Goal: Task Accomplishment & Management: Complete application form

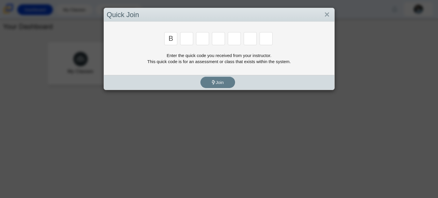
type input "b"
type input "m"
type input "3"
type input "5"
type input "3"
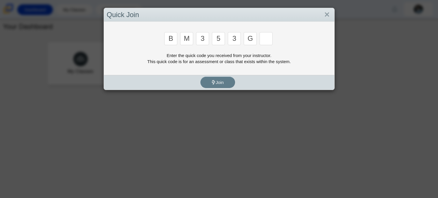
type input "g"
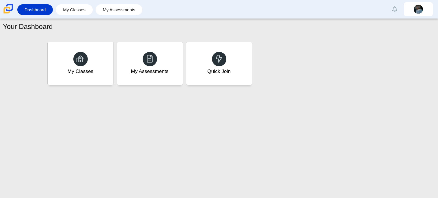
type input "b"
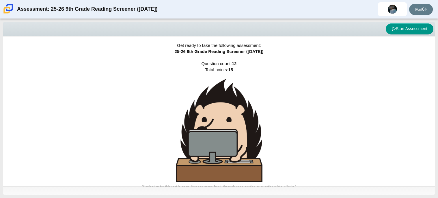
scroll to position [3, 0]
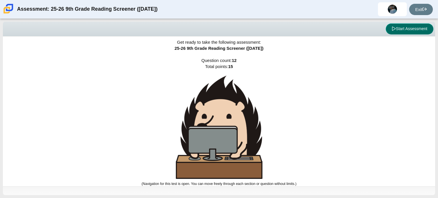
click at [414, 23] on button "Start Assessment" at bounding box center [410, 28] width 48 height 11
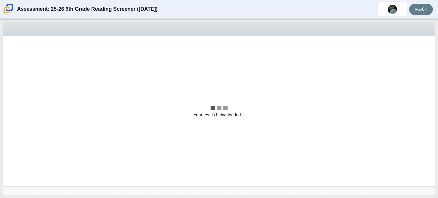
scroll to position [0, 0]
select select "ccc5b315-3c7c-471c-bf90-f22c8299c798"
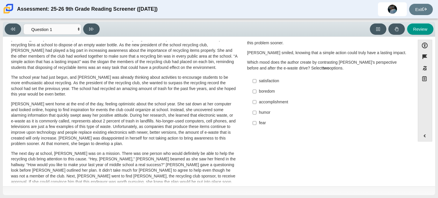
scroll to position [24, 0]
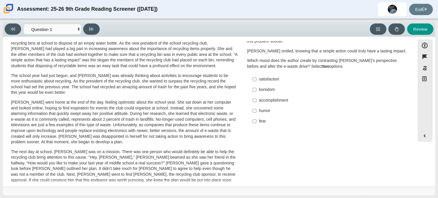
click at [282, 96] on label "accomplishment accomplishment" at bounding box center [328, 100] width 159 height 10
click at [256, 96] on input "accomplishment accomplishment" at bounding box center [255, 100] width 4 height 10
checkbox input "true"
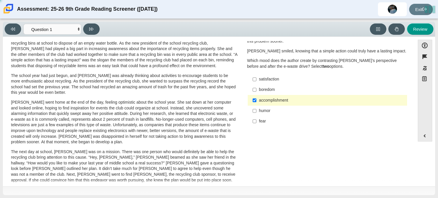
click at [269, 83] on label "satisfaction satisfaction" at bounding box center [328, 79] width 159 height 10
click at [256, 83] on input "satisfaction satisfaction" at bounding box center [255, 79] width 4 height 10
checkbox input "true"
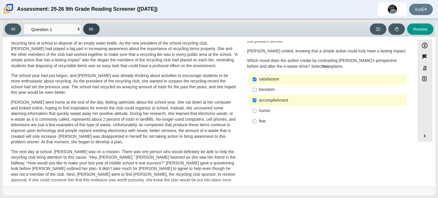
click at [91, 29] on icon at bounding box center [91, 29] width 4 height 4
select select "0ff64528-ffd7-428d-b192-babfaadd44e8"
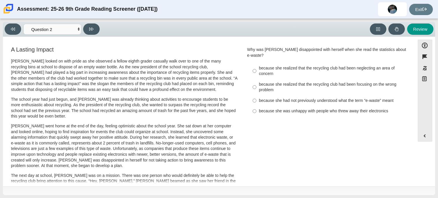
click at [325, 79] on label "because she realized that the recycling club had been focusing on the wrong pro…" at bounding box center [328, 87] width 159 height 16
click at [256, 79] on input "because she realized that the recycling club had been focusing on the wrong pro…" at bounding box center [255, 87] width 4 height 16
radio input "true"
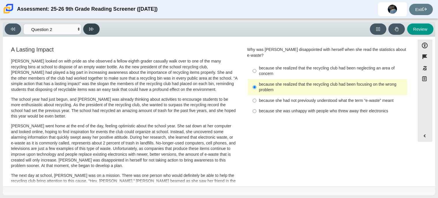
click at [89, 32] on button at bounding box center [91, 28] width 16 height 11
select select "7ce3d843-6974-4858-901c-1ff39630e843"
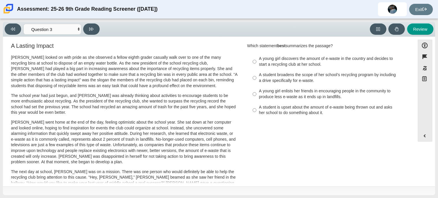
scroll to position [2, 0]
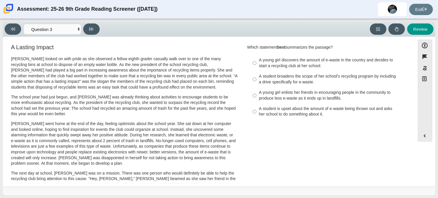
click at [270, 73] on div "A student broadens the scope of her school’s recycling program by including a d…" at bounding box center [332, 78] width 146 height 11
click at [256, 73] on input "A student broadens the scope of her school’s recycling program by including a d…" at bounding box center [255, 79] width 4 height 16
radio input "true"
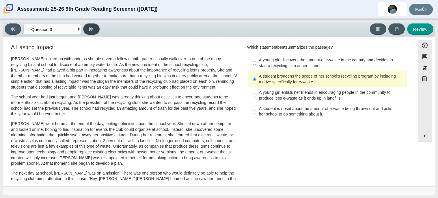
click at [93, 30] on icon at bounding box center [91, 29] width 4 height 4
select select "ca9ea0f1-49c5-4bd1-83b0-472c18652b42"
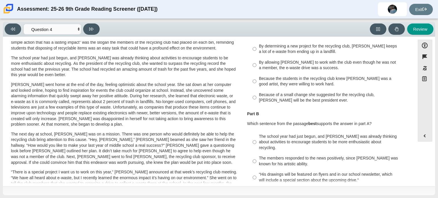
scroll to position [0, 0]
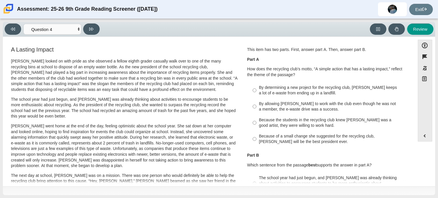
click at [215, 148] on p "Scarlett went home at the end of the day, feeling optimistic about the school y…" at bounding box center [124, 145] width 227 height 45
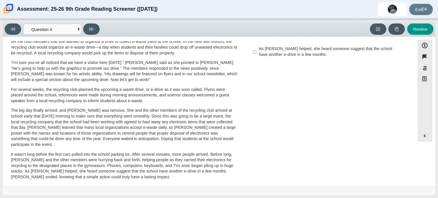
scroll to position [184, 0]
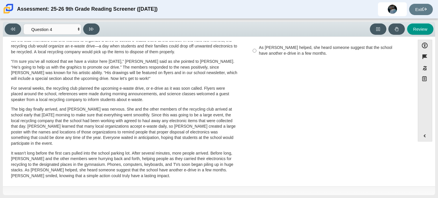
click at [185, 107] on p "The big day finally arrived, and Scarlett was nervous. She and the other member…" at bounding box center [124, 126] width 227 height 40
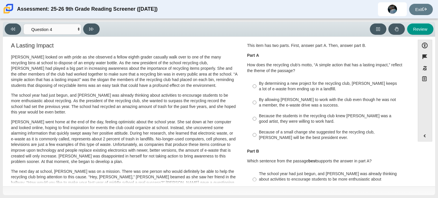
scroll to position [0, 0]
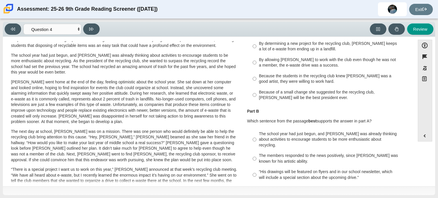
click at [314, 57] on div "By allowing Juan Carlos to work with the club even though he was not a member, …" at bounding box center [332, 62] width 146 height 11
click at [256, 57] on input "By allowing Juan Carlos to work with the club even though he was not a member, …" at bounding box center [255, 62] width 4 height 16
radio input "true"
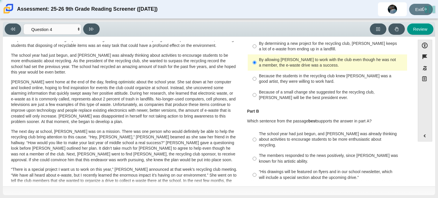
click at [316, 101] on label "Because of a small change she suggested for the recycling club, Scarlett will b…" at bounding box center [328, 95] width 159 height 16
click at [256, 101] on input "Because of a small change she suggested for the recycling club, Scarlett will b…" at bounding box center [255, 95] width 4 height 16
radio input "true"
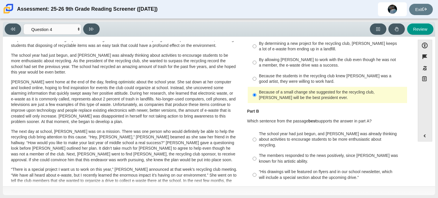
click at [332, 81] on div "Because the students in the recycling club knew Juan Carlos was a good artist, …" at bounding box center [332, 78] width 146 height 11
click at [256, 81] on input "Because the students in the recycling club knew Juan Carlos was a good artist, …" at bounding box center [255, 78] width 4 height 16
radio input "true"
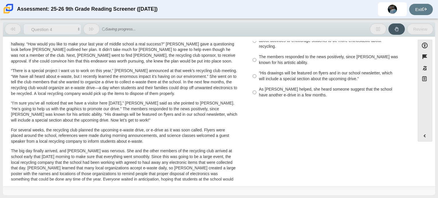
scroll to position [109, 0]
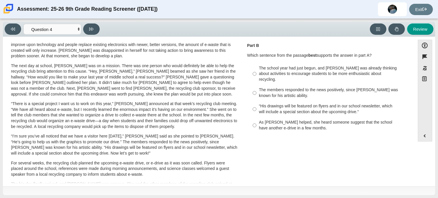
click at [347, 75] on div "The school year had just begun, and Scarlett was already thinking about activit…" at bounding box center [332, 73] width 146 height 17
click at [256, 75] on input "The school year had just begun, and Scarlett was already thinking about activit…" at bounding box center [255, 74] width 4 height 22
radio input "true"
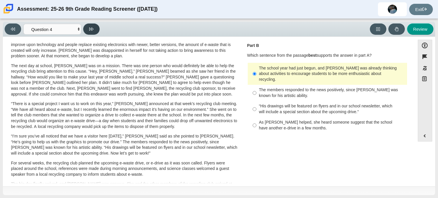
click at [84, 31] on button at bounding box center [91, 28] width 16 height 11
select select "e41f1a79-e29f-4095-8030-a53364015bed"
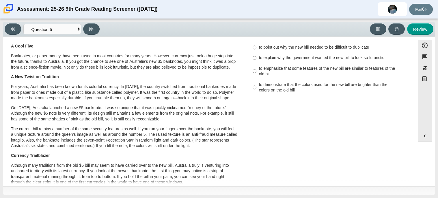
scroll to position [15, 0]
click at [286, 70] on div "to emphasize that some features of the new bill are similar to features of the …" at bounding box center [332, 70] width 146 height 11
click at [256, 70] on input "to emphasize that some features of the new bill are similar to features of the …" at bounding box center [255, 71] width 4 height 16
radio input "true"
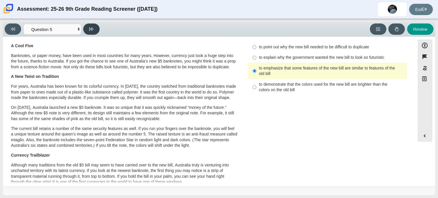
click at [95, 26] on button at bounding box center [91, 28] width 16 height 11
select select "69146e31-7b3d-4a3e-9ce6-f30c24342ae0"
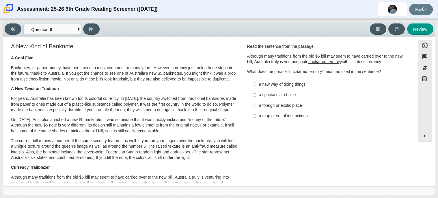
scroll to position [3, 0]
click at [270, 113] on div "a map or set of instructions" at bounding box center [332, 116] width 146 height 6
click at [256, 113] on input "a map or set of instructions a map or set of instructions" at bounding box center [255, 115] width 4 height 10
radio input "true"
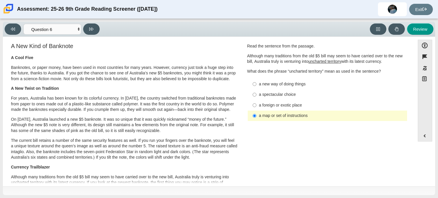
click at [270, 90] on label "a spectacular choice a spectacular choice" at bounding box center [328, 94] width 159 height 10
click at [256, 90] on input "a spectacular choice a spectacular choice" at bounding box center [255, 94] width 4 height 10
radio input "true"
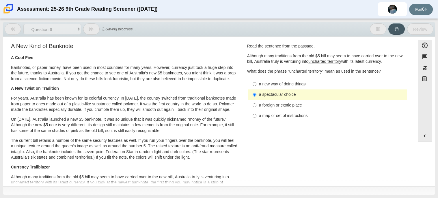
click at [271, 88] on label "a new way of doing things a new way of doing things" at bounding box center [328, 84] width 159 height 10
click at [256, 88] on input "a new way of doing things a new way of doing things" at bounding box center [255, 84] width 4 height 10
radio input "true"
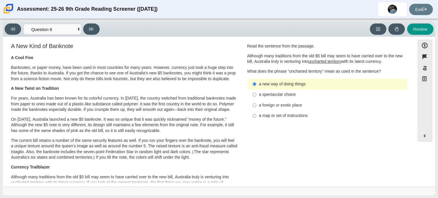
click at [275, 103] on div "a foreign or exotic place" at bounding box center [332, 105] width 146 height 6
click at [256, 103] on input "a foreign or exotic place a foreign or exotic place" at bounding box center [255, 105] width 4 height 10
radio input "true"
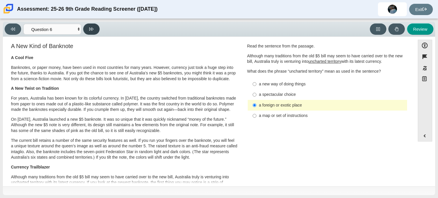
click at [93, 33] on button at bounding box center [91, 28] width 16 height 11
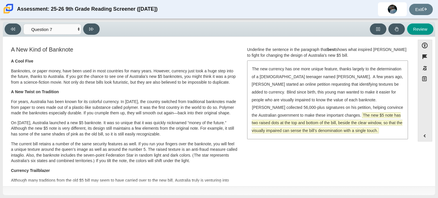
click at [368, 115] on span "The new $5 note has two raised dots at the top and bottom of the bill, beside t…" at bounding box center [327, 122] width 151 height 21
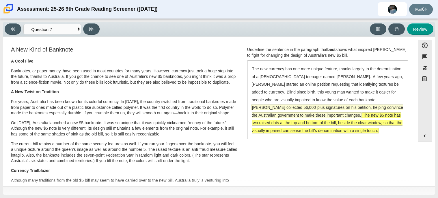
click at [344, 104] on span "McLeod collected 56,000-plus signatures on his petition, helping convince the A…" at bounding box center [327, 111] width 152 height 14
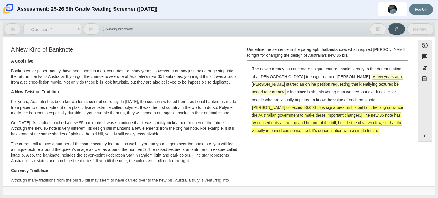
click at [326, 86] on span "A few years ago, McLeod started an online petition requesting that identifying …" at bounding box center [327, 84] width 151 height 21
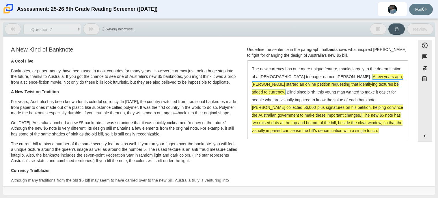
click at [314, 81] on span "A few years ago, McLeod started an online petition requesting that identifying …" at bounding box center [327, 84] width 151 height 21
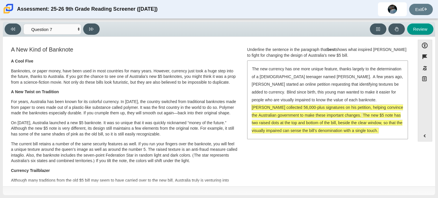
click at [333, 105] on span "McLeod collected 56,000-plus signatures on his petition, helping convince the A…" at bounding box center [327, 111] width 151 height 13
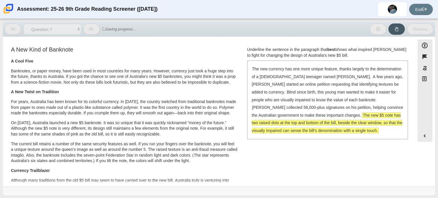
click at [336, 117] on span "The new $5 note has two raised dots at the top and bottom of the bill, beside t…" at bounding box center [327, 122] width 151 height 21
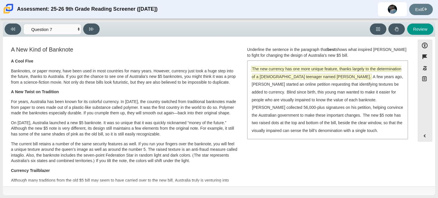
click at [320, 69] on span "The new currency has one more unique feature, thanks largely to the determinati…" at bounding box center [327, 72] width 150 height 13
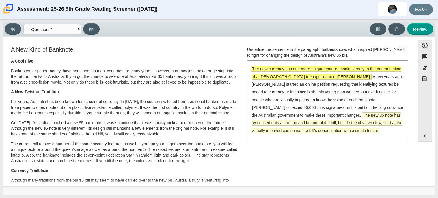
click at [348, 117] on span "The new $5 note has two raised dots at the top and bottom of the bill, beside t…" at bounding box center [327, 122] width 151 height 21
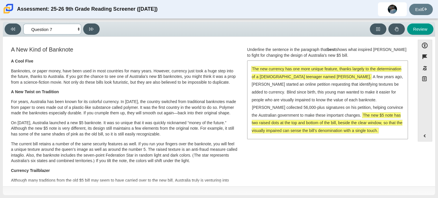
click at [76, 30] on select "Questions Question 1 Question 2 Question 3 Question 4 Question 5 Question 6 Que…" at bounding box center [52, 29] width 58 height 11
select select "ea8338c2-a6a3-418e-a305-2b963b54a290"
click at [23, 24] on select "Questions Question 1 Question 2 Question 3 Question 4 Question 5 Question 6 Que…" at bounding box center [52, 29] width 58 height 11
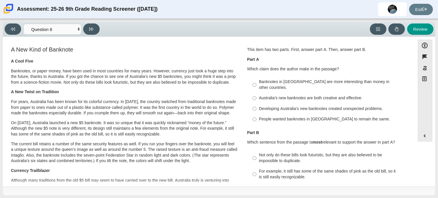
click at [313, 106] on label "Developing Australia’s new banknotes created unexpected problems. Developing Au…" at bounding box center [328, 108] width 159 height 10
click at [256, 106] on input "Developing Australia’s new banknotes created unexpected problems. Developing Au…" at bounding box center [255, 108] width 4 height 10
radio input "true"
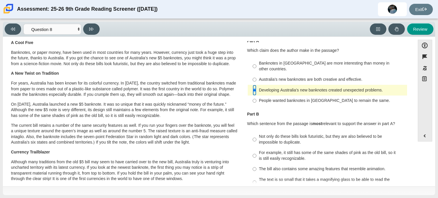
scroll to position [21, 0]
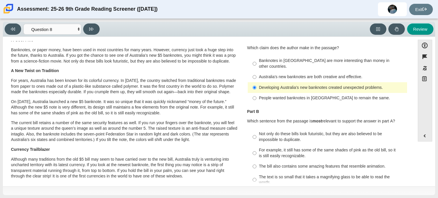
click at [321, 163] on div "The bill also contains some amazing features that resemble animation." at bounding box center [332, 166] width 146 height 6
click at [256, 163] on input "The bill also contains some amazing features that resemble animation. The bill …" at bounding box center [255, 166] width 4 height 10
radio input "true"
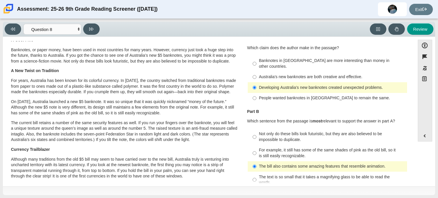
click at [306, 95] on div "People wanted banknotes in Australia to remain the same." at bounding box center [332, 98] width 146 height 6
click at [256, 93] on input "People wanted banknotes in Australia to remain the same. People wanted banknote…" at bounding box center [255, 98] width 4 height 10
radio input "true"
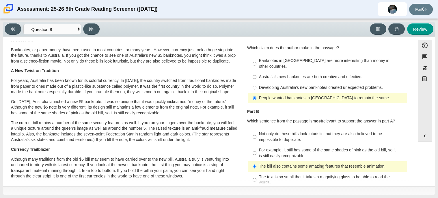
click at [303, 135] on div "Not only do these bills look futuristic, but they are also believed to be impos…" at bounding box center [332, 136] width 146 height 11
click at [256, 135] on input "Not only do these bills look futuristic, but they are also believed to be impos…" at bounding box center [255, 137] width 4 height 16
radio input "true"
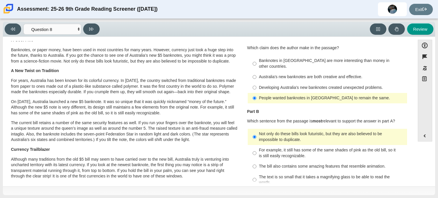
click at [306, 62] on div "Banknotes in Australia are more interesting than money in other countries." at bounding box center [332, 63] width 146 height 11
click at [256, 62] on input "Banknotes in Australia are more interesting than money in other countries. Bank…" at bounding box center [255, 63] width 4 height 16
radio input "true"
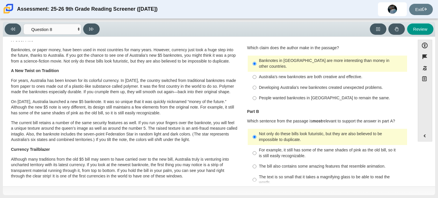
click at [84, 33] on div "Viewing Question 8 of 12 in Pacing Mode Questions Question 1 Question 2 Questio…" at bounding box center [53, 28] width 97 height 11
click at [77, 31] on select "Questions Question 1 Question 2 Question 3 Question 4 Question 5 Question 6 Que…" at bounding box center [52, 29] width 58 height 11
select select "89f058d6-b15c-4ef5-a4b3-fdaffb8868b6"
click at [23, 24] on select "Questions Question 1 Question 2 Question 3 Question 4 Question 5 Question 6 Que…" at bounding box center [52, 29] width 58 height 11
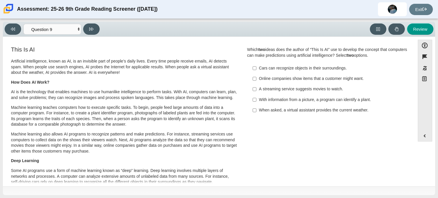
click at [298, 77] on div "Online companies show items that a customer might want." at bounding box center [332, 79] width 146 height 6
click at [256, 77] on input "Online companies show items that a customer might want. Online companies show i…" at bounding box center [255, 78] width 4 height 10
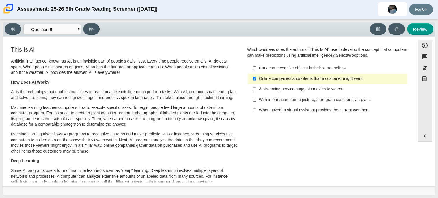
click at [298, 77] on div "Online companies show items that a customer might want." at bounding box center [332, 79] width 146 height 6
click at [256, 77] on input "Online companies show items that a customer might want. Online companies show i…" at bounding box center [255, 78] width 4 height 10
checkbox input "false"
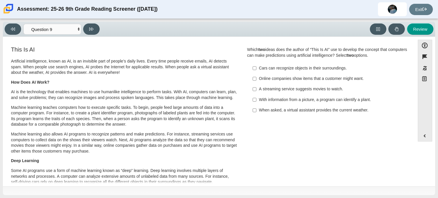
click at [301, 102] on div "With information from a picture, a program can identify a plant." at bounding box center [332, 100] width 146 height 6
click at [256, 102] on input "With information from a picture, a program can identify a plant. With informati…" at bounding box center [255, 99] width 4 height 10
checkbox input "true"
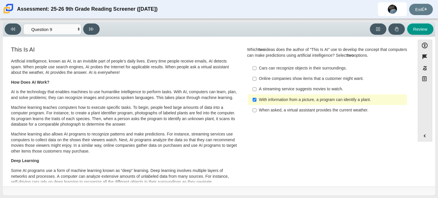
click at [304, 114] on label "When asked, a virtual assistant provides the current weather. When asked, a vir…" at bounding box center [328, 110] width 159 height 10
click at [256, 114] on input "When asked, a virtual assistant provides the current weather. When asked, a vir…" at bounding box center [255, 110] width 4 height 10
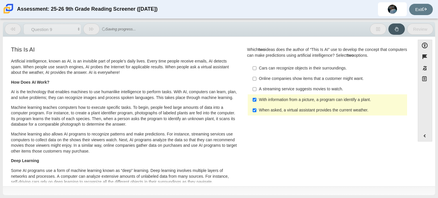
click at [289, 114] on label "When asked, a virtual assistant provides the current weather. When asked, a vir…" at bounding box center [328, 110] width 159 height 10
click at [256, 114] on input "When asked, a virtual assistant provides the current weather. When asked, a vir…" at bounding box center [255, 110] width 4 height 10
checkbox input "false"
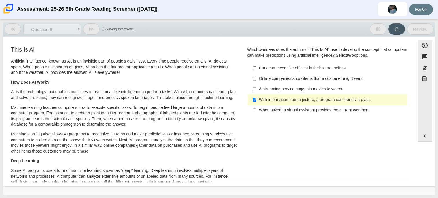
click at [286, 75] on label "Online companies show items that a customer might want. Online companies show i…" at bounding box center [328, 78] width 159 height 10
click at [256, 75] on input "Online companies show items that a customer might want. Online companies show i…" at bounding box center [255, 78] width 4 height 10
checkbox input "true"
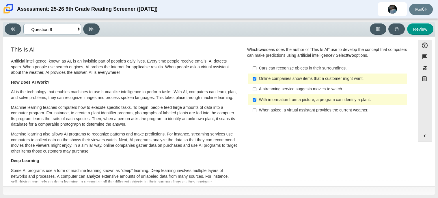
click at [74, 32] on select "Questions Question 1 Question 2 Question 3 Question 4 Question 5 Question 6 Que…" at bounding box center [52, 29] width 58 height 11
select select "cdf3c14e-a918-44d1-9b63-3db0fa81641e"
click at [23, 24] on select "Questions Question 1 Question 2 Question 3 Question 4 Question 5 Question 6 Que…" at bounding box center [52, 29] width 58 height 11
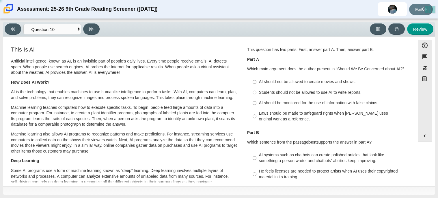
scroll to position [0, 0]
click at [299, 103] on div "AI should be monitored for the use of information with false claims." at bounding box center [332, 103] width 146 height 6
click at [256, 103] on input "AI should be monitored for the use of information with false claims. AI should …" at bounding box center [255, 102] width 4 height 10
radio input "true"
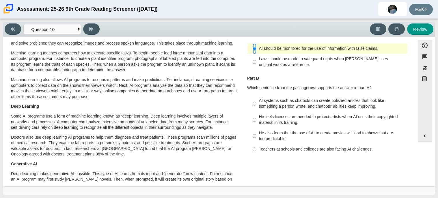
scroll to position [71, 0]
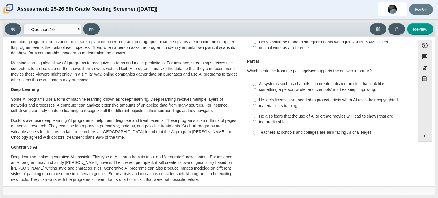
click at [301, 118] on div "He also fears that the use of AI to create movies will lead to shows that are t…" at bounding box center [332, 118] width 146 height 11
click at [256, 118] on input "He also fears that the use of AI to create movies will lead to shows that are t…" at bounding box center [255, 119] width 4 height 16
radio input "true"
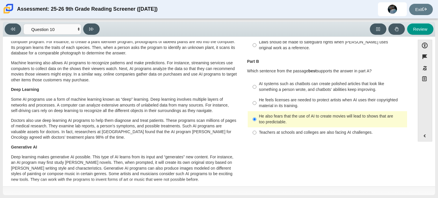
click at [301, 118] on div "He also fears that the use of AI to create movies will lead to shows that are t…" at bounding box center [332, 118] width 146 height 11
click at [256, 118] on input "He also fears that the use of AI to create movies will lead to shows that are t…" at bounding box center [255, 119] width 4 height 16
click at [301, 118] on div "He also fears that the use of AI to create movies will lead to shows that are t…" at bounding box center [332, 118] width 146 height 11
click at [256, 118] on input "He also fears that the use of AI to create movies will lead to shows that are t…" at bounding box center [255, 119] width 4 height 16
click at [315, 137] on label "Teachers at schools and colleges are also facing AI challenges. Teachers at sch…" at bounding box center [328, 132] width 159 height 10
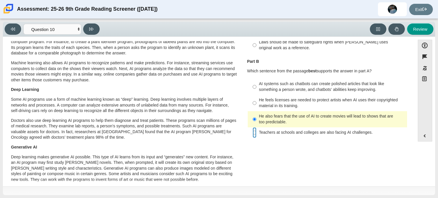
click at [256, 137] on input "Teachers at schools and colleges are also facing AI challenges. Teachers at sch…" at bounding box center [255, 132] width 4 height 10
radio input "true"
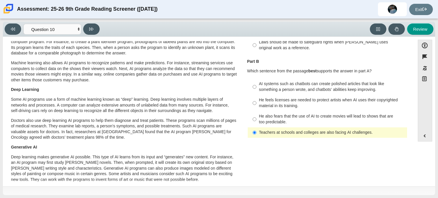
click at [325, 101] on div "He feels licenses are needed to protect artists when AI uses their copyrighted …" at bounding box center [332, 102] width 146 height 11
click at [256, 101] on input "He feels licenses are needed to protect artists when AI uses their copyrighted …" at bounding box center [255, 103] width 4 height 16
radio input "true"
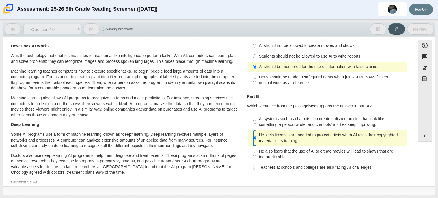
scroll to position [32, 0]
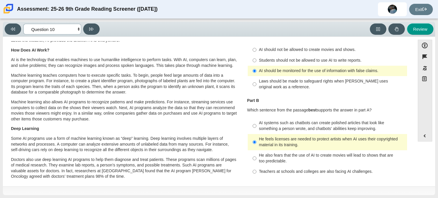
click at [62, 30] on select "Questions Question 1 Question 2 Question 3 Question 4 Question 5 Question 6 Que…" at bounding box center [52, 29] width 58 height 11
click at [23, 24] on select "Questions Question 1 Question 2 Question 3 Question 4 Question 5 Question 6 Que…" at bounding box center [52, 29] width 58 height 11
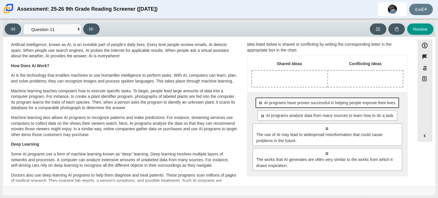
scroll to position [18, 0]
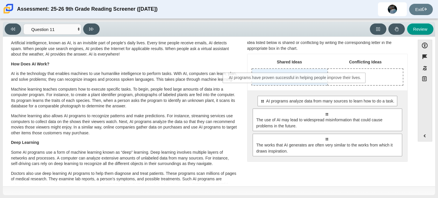
drag, startPoint x: 308, startPoint y: 104, endPoint x: 278, endPoint y: 78, distance: 39.1
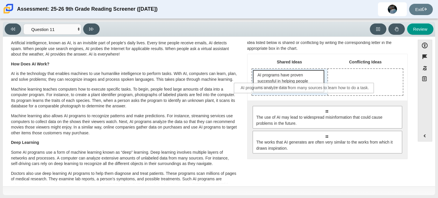
drag, startPoint x: 297, startPoint y: 115, endPoint x: 276, endPoint y: 91, distance: 32.3
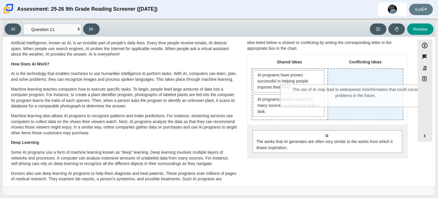
drag, startPoint x: 314, startPoint y: 149, endPoint x: 343, endPoint y: 104, distance: 53.7
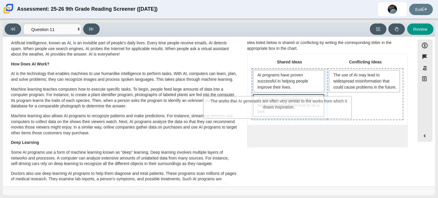
drag, startPoint x: 339, startPoint y: 144, endPoint x: 291, endPoint y: 110, distance: 58.2
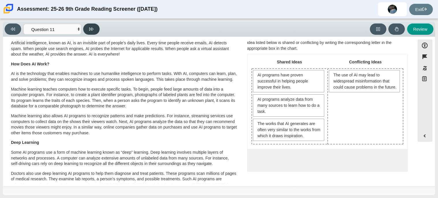
click at [92, 25] on button at bounding box center [91, 28] width 16 height 11
select select "c3effed4-44ce-4a19-bd96-1787f34e9b4c"
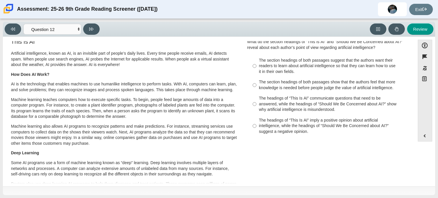
scroll to position [0, 0]
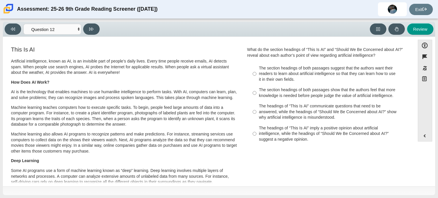
click at [322, 111] on div "The headings of “This Is AI” communicate questions that need to be answered, wh…" at bounding box center [332, 111] width 146 height 17
click at [256, 111] on input "The headings of “This Is AI” communicate questions that need to be answered, wh…" at bounding box center [255, 112] width 4 height 22
radio input "true"
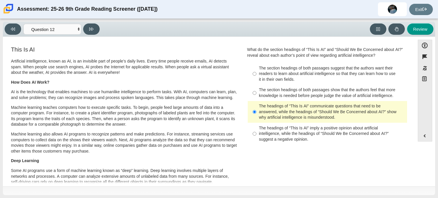
click at [99, 35] on div "Viewing Question 12 of 12 in Pacing Mode Questions Question 1 Question 2 Questi…" at bounding box center [219, 29] width 432 height 15
click at [86, 34] on div "Viewing Question 12 of 12 in Pacing Mode Questions Question 1 Question 2 Questi…" at bounding box center [53, 28] width 97 height 11
click at [92, 27] on icon at bounding box center [91, 29] width 4 height 4
select select "review"
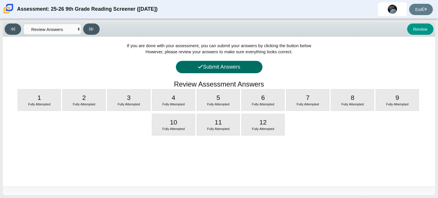
click at [224, 69] on button "Submit Answers" at bounding box center [219, 67] width 87 height 12
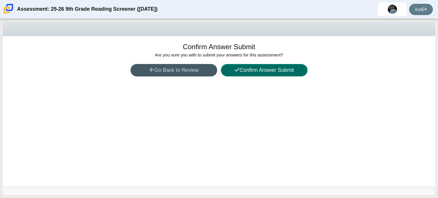
click at [271, 71] on button "Confirm Answer Submit" at bounding box center [264, 70] width 87 height 12
